Goal: Check status

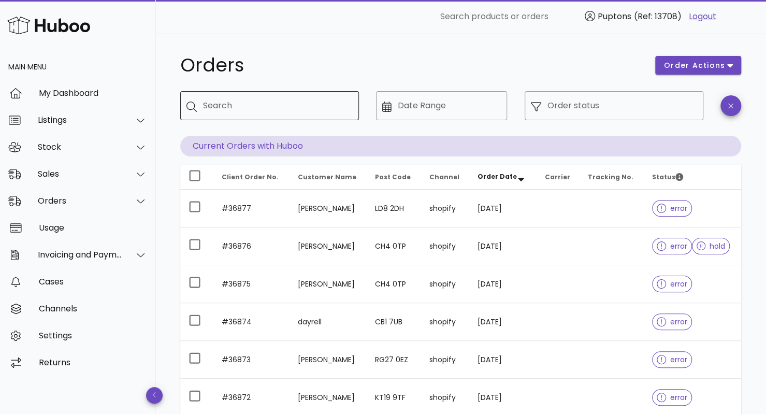
click at [270, 103] on input "Search" at bounding box center [277, 105] width 148 height 17
type input "***"
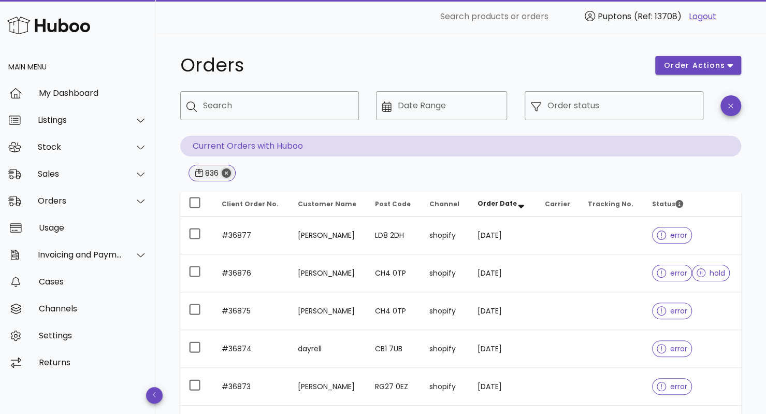
click at [227, 174] on icon "Close" at bounding box center [226, 172] width 9 height 9
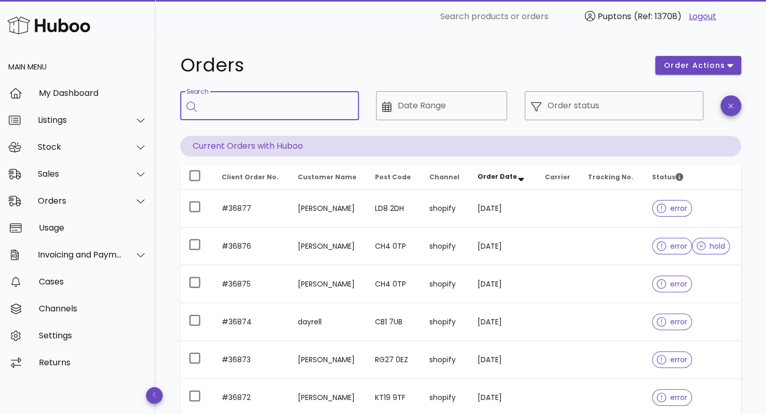
click at [234, 106] on input "Search" at bounding box center [277, 105] width 148 height 17
type input "***"
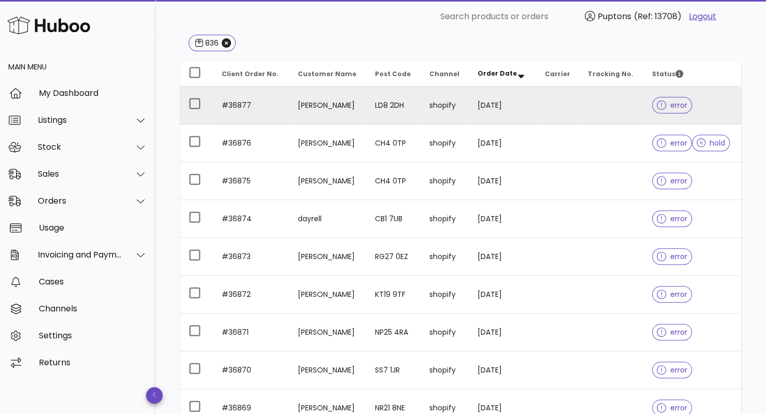
scroll to position [131, 0]
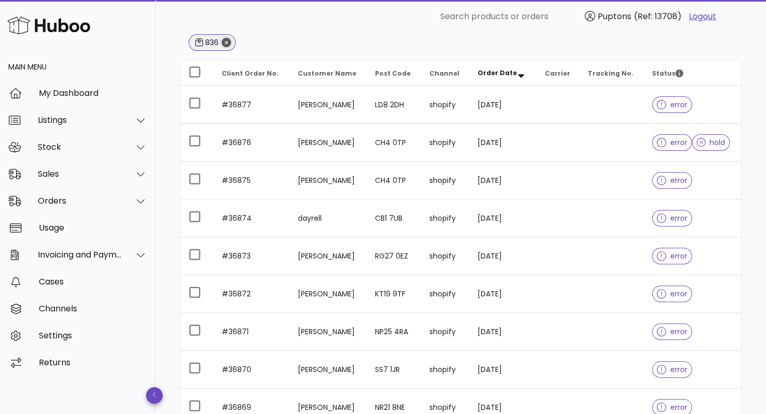
drag, startPoint x: 260, startPoint y: 228, endPoint x: 227, endPoint y: 42, distance: 189.4
click at [227, 42] on icon "Close" at bounding box center [226, 42] width 9 height 9
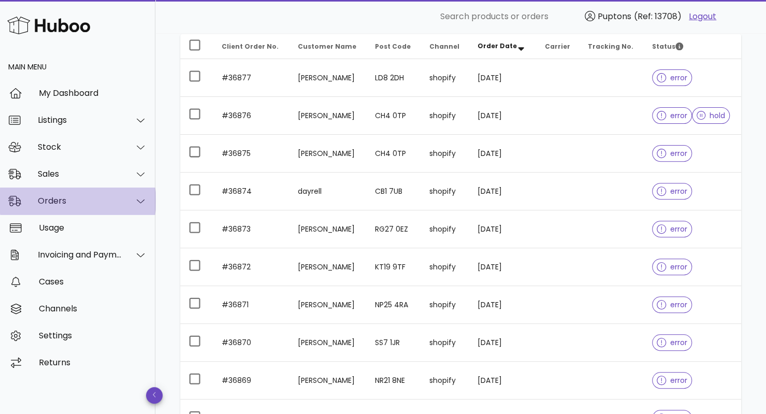
click at [58, 203] on div "Orders" at bounding box center [80, 201] width 84 height 10
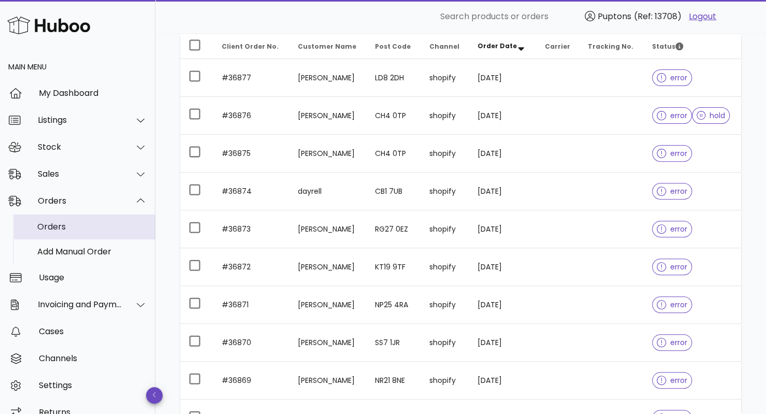
click at [67, 230] on div "Orders" at bounding box center [92, 227] width 110 height 10
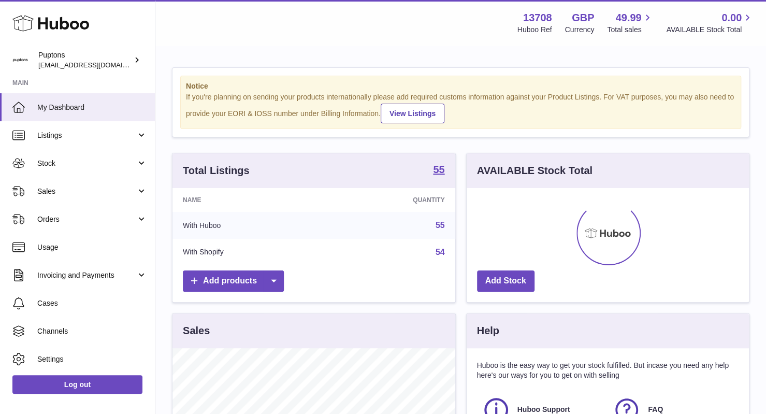
scroll to position [162, 283]
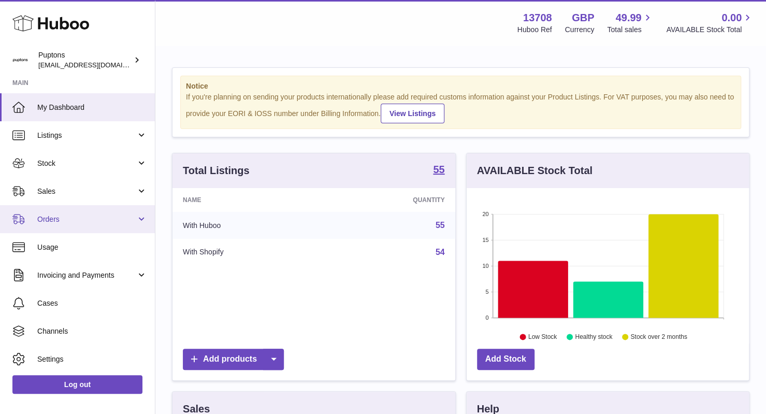
click at [73, 221] on span "Orders" at bounding box center [86, 219] width 99 height 10
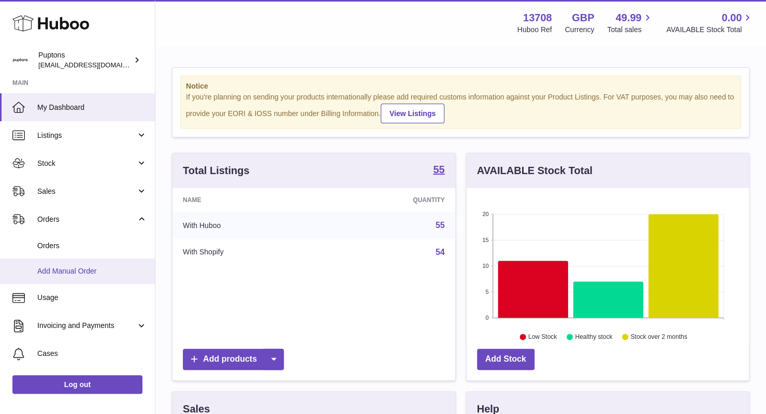
click at [70, 260] on link "Add Manual Order" at bounding box center [77, 271] width 155 height 25
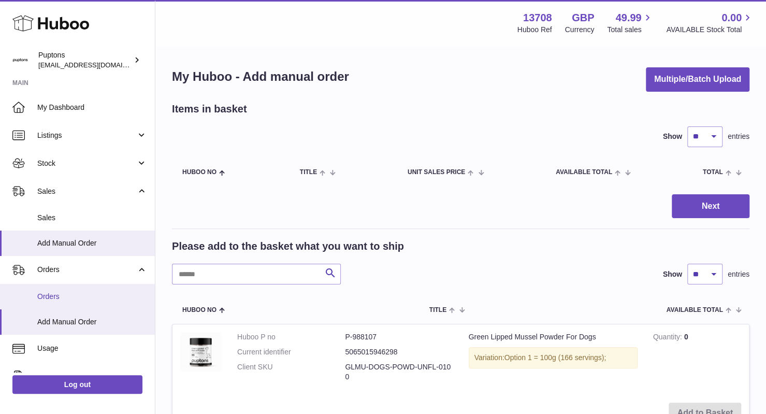
click at [76, 285] on link "Orders" at bounding box center [77, 296] width 155 height 25
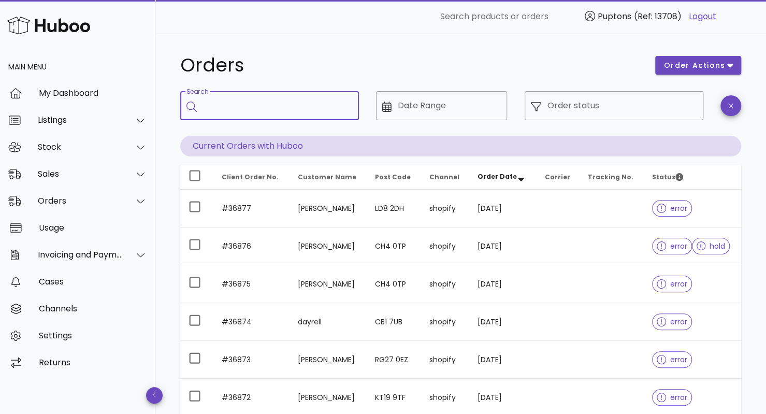
click at [252, 100] on input "Search" at bounding box center [277, 105] width 148 height 17
type input "*****"
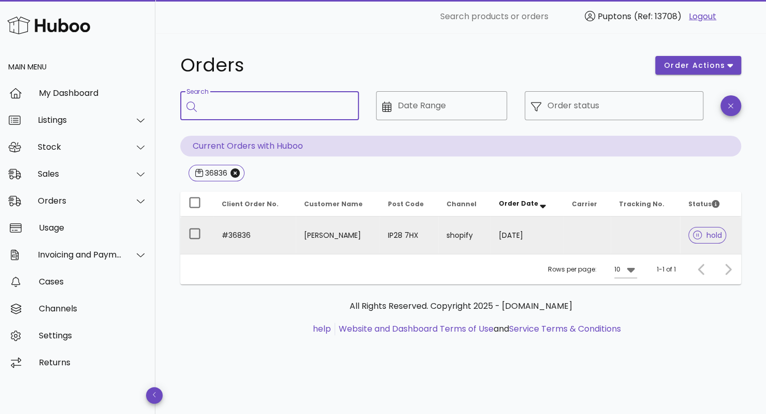
click at [313, 239] on td "[PERSON_NAME]" at bounding box center [338, 235] width 84 height 37
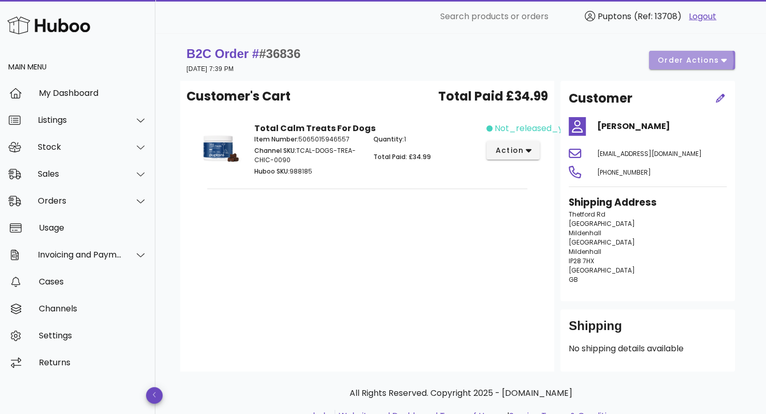
click at [677, 66] on button "order actions" at bounding box center [692, 60] width 86 height 19
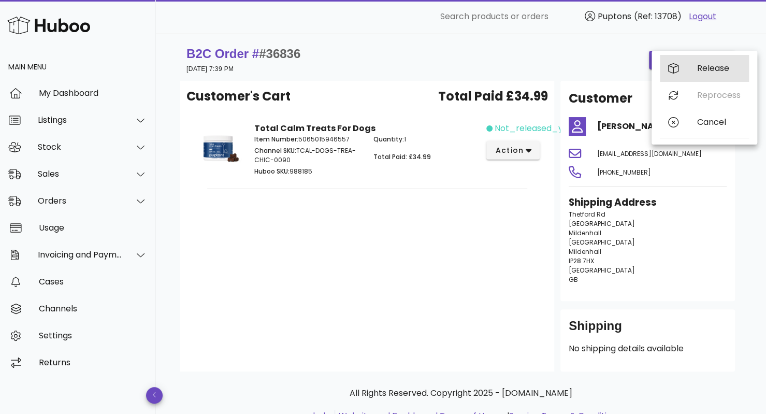
click at [687, 66] on div "Release" at bounding box center [704, 68] width 89 height 27
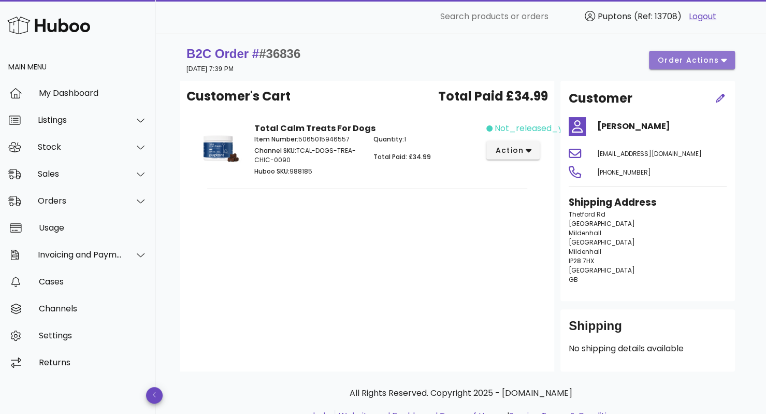
click at [705, 62] on span "order actions" at bounding box center [688, 60] width 62 height 11
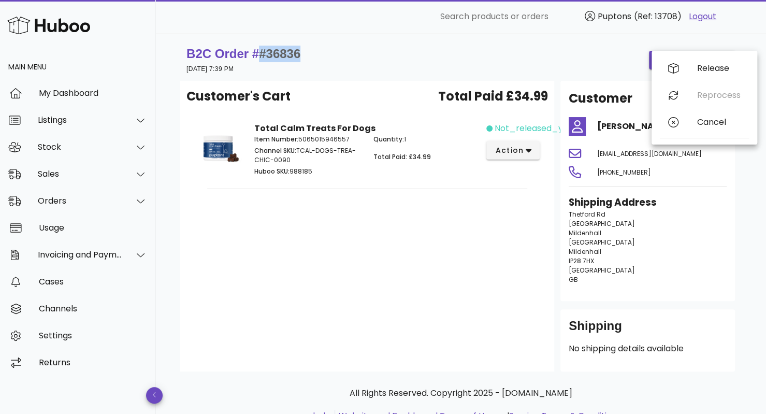
drag, startPoint x: 309, startPoint y: 44, endPoint x: 265, endPoint y: 55, distance: 45.5
click at [265, 55] on div "B2C Order # #36836 13 October 2025 at 7:39 PM order actions" at bounding box center [460, 59] width 561 height 41
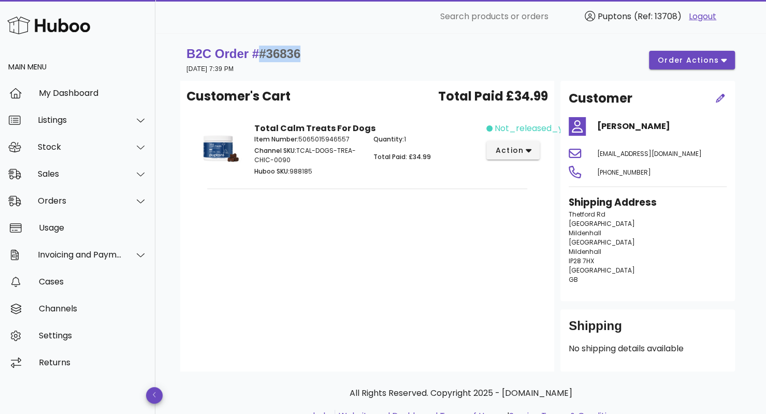
copy span "#36836"
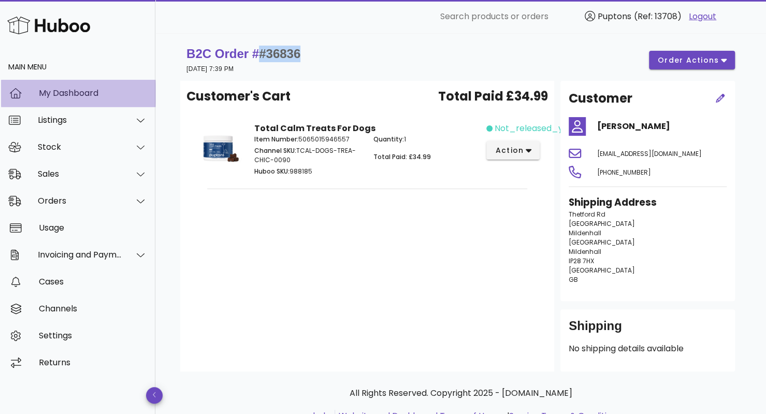
click at [63, 98] on div "My Dashboard" at bounding box center [93, 93] width 108 height 10
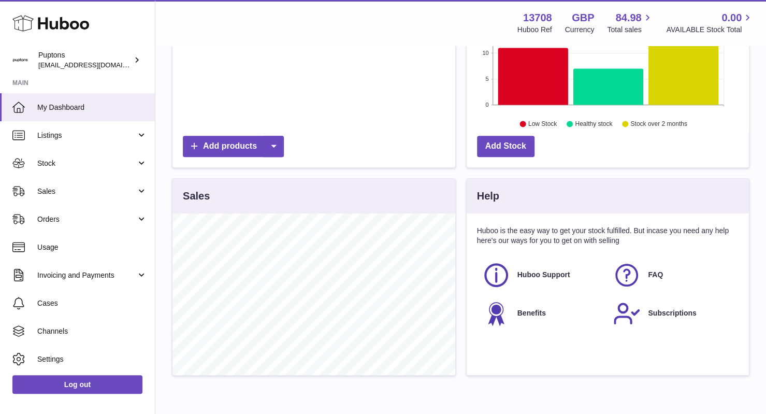
scroll to position [214, 0]
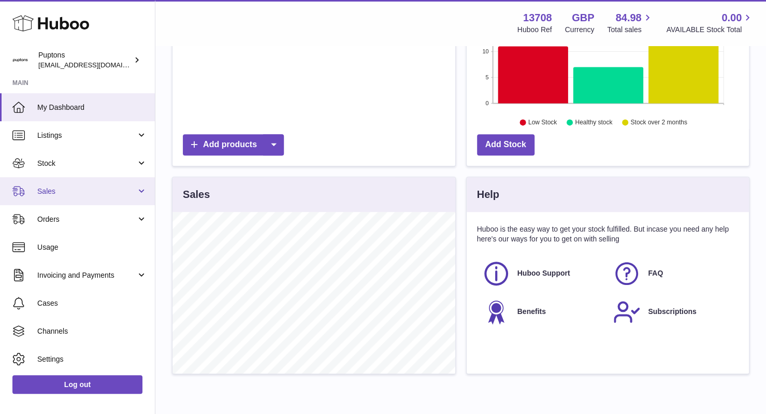
click at [65, 194] on span "Sales" at bounding box center [86, 192] width 99 height 10
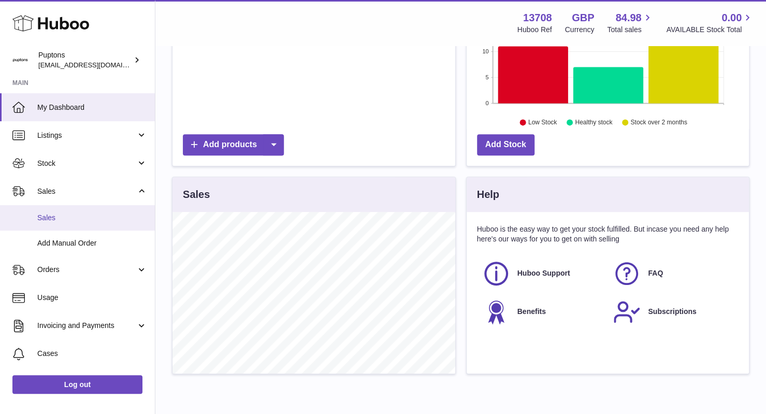
click at [89, 220] on span "Sales" at bounding box center [92, 218] width 110 height 10
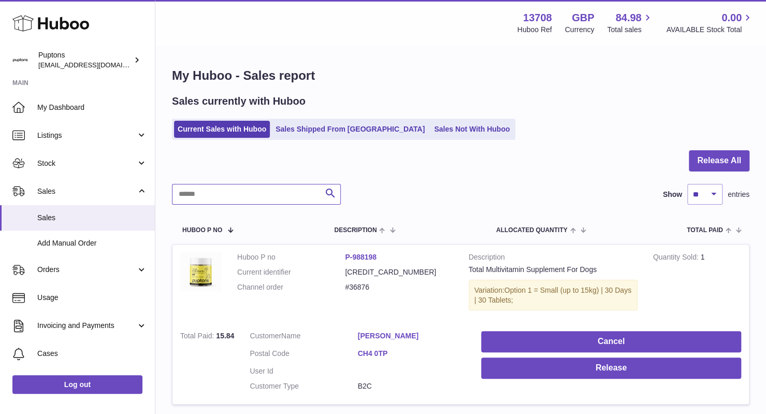
click at [197, 195] on input "text" at bounding box center [256, 194] width 169 height 21
paste input "******"
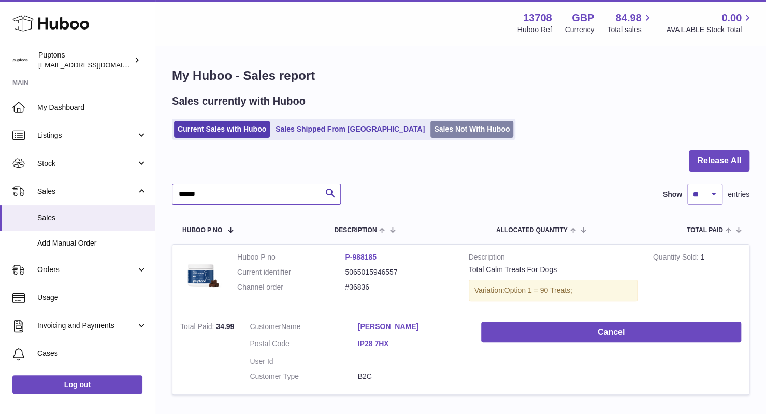
type input "******"
click at [431, 122] on link "Sales Not With Huboo" at bounding box center [472, 129] width 83 height 17
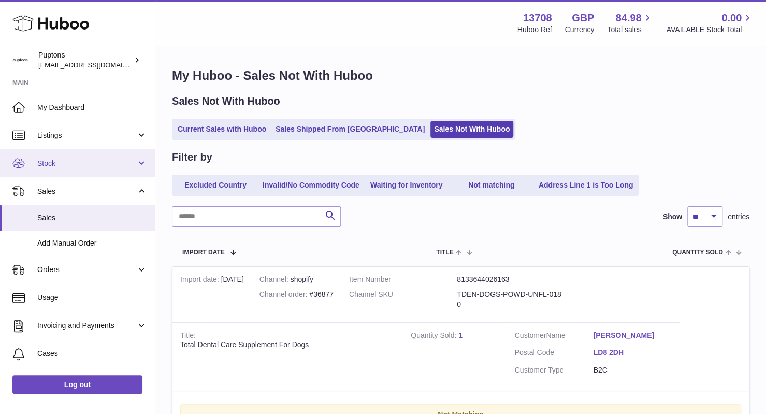
click at [67, 166] on span "Stock" at bounding box center [86, 164] width 99 height 10
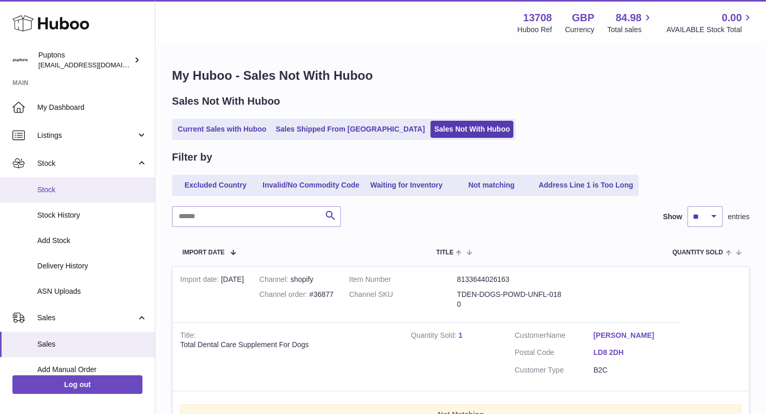
click at [73, 194] on span "Stock" at bounding box center [92, 190] width 110 height 10
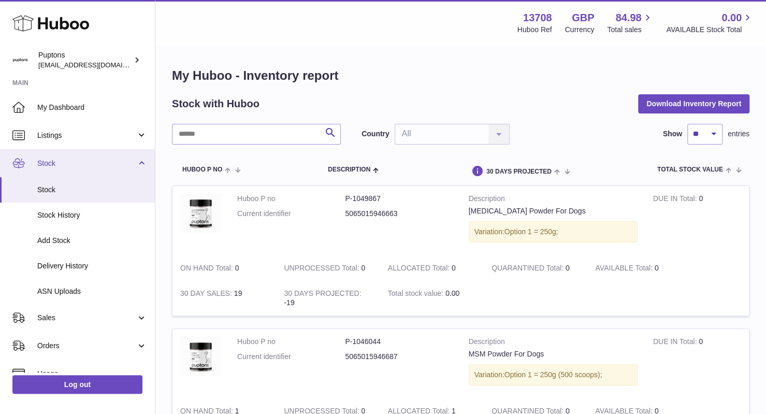
click at [66, 161] on span "Stock" at bounding box center [86, 164] width 99 height 10
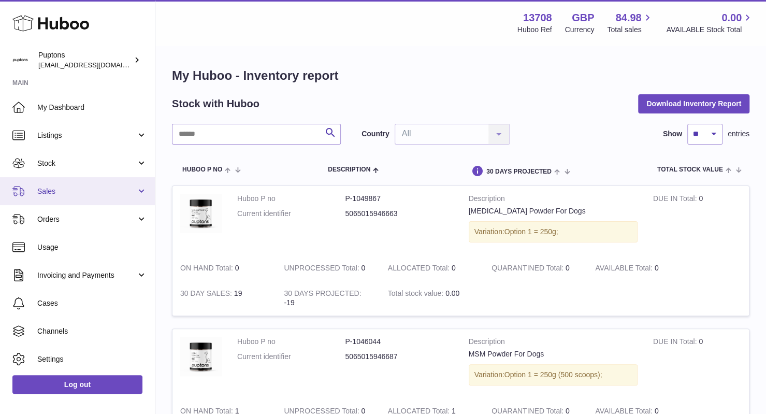
click at [83, 192] on span "Sales" at bounding box center [86, 192] width 99 height 10
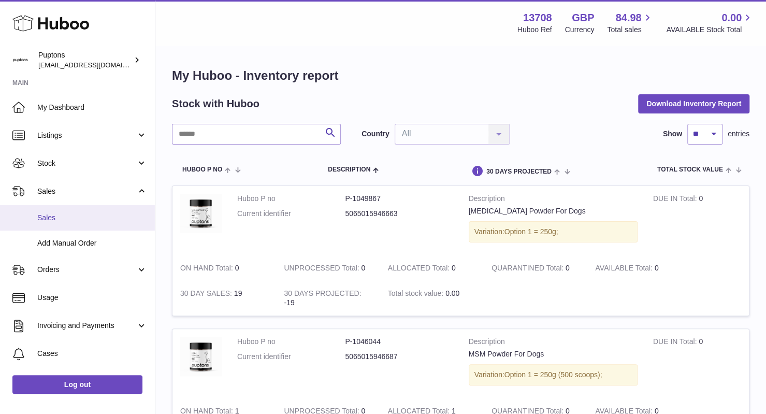
click at [61, 215] on span "Sales" at bounding box center [92, 218] width 110 height 10
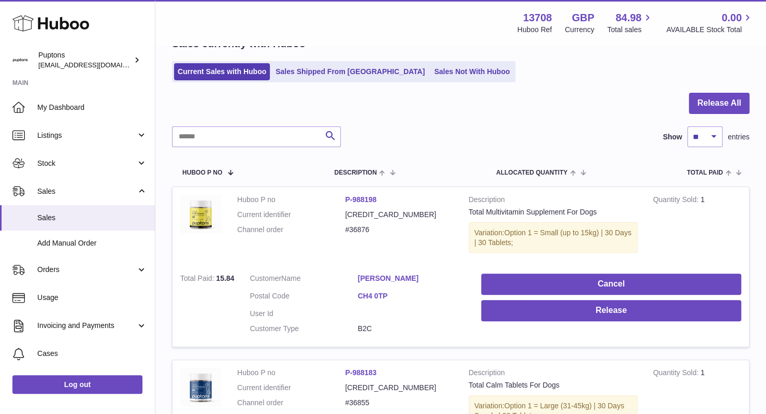
scroll to position [58, 0]
